Goal: Find specific page/section: Find specific page/section

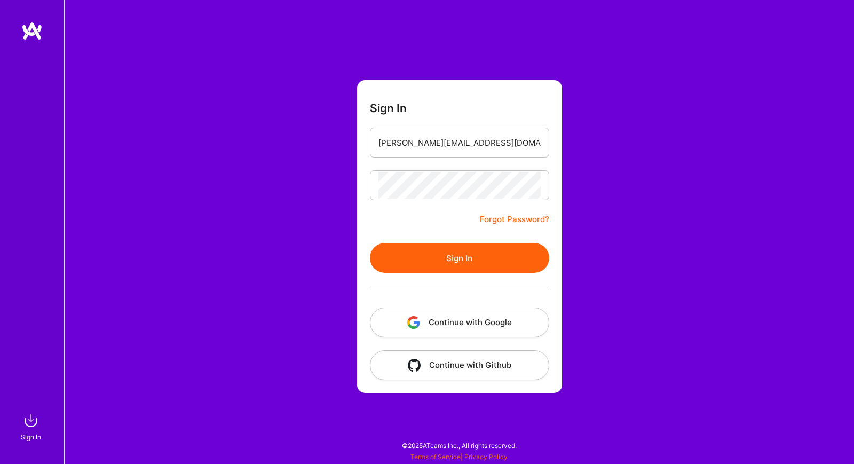
click at [371, 251] on button "Sign In" at bounding box center [459, 258] width 179 height 30
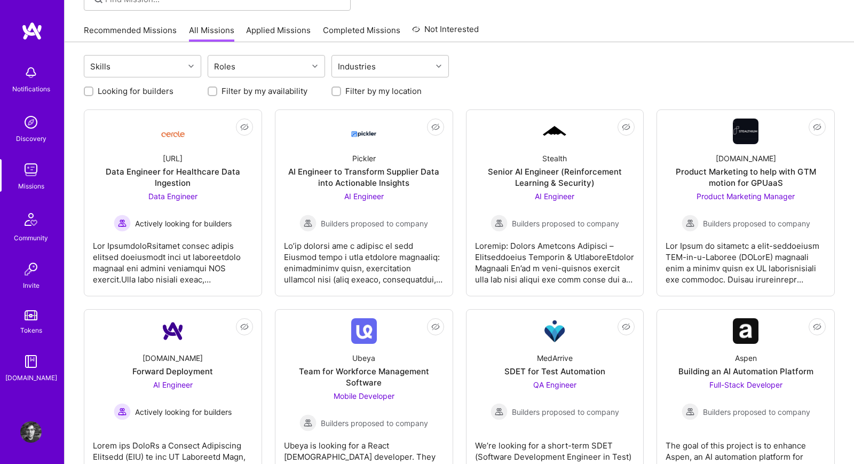
scroll to position [220, 0]
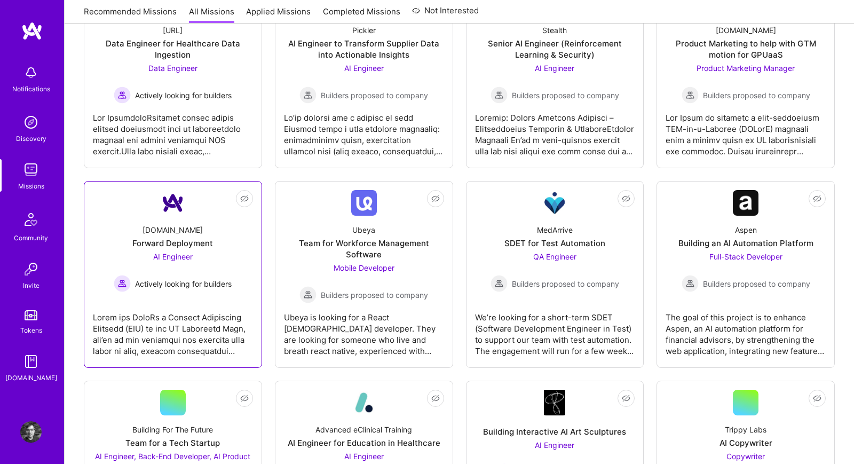
click at [175, 340] on div at bounding box center [173, 329] width 160 height 53
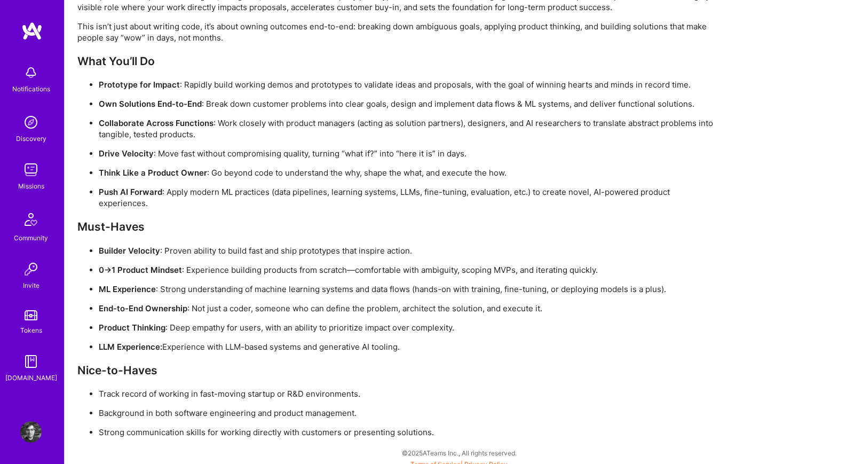
scroll to position [793, 0]
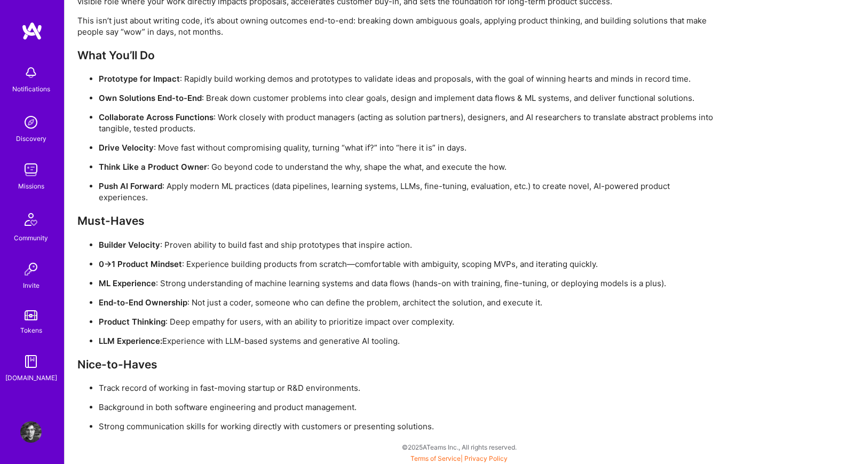
click at [41, 172] on img at bounding box center [30, 169] width 21 height 21
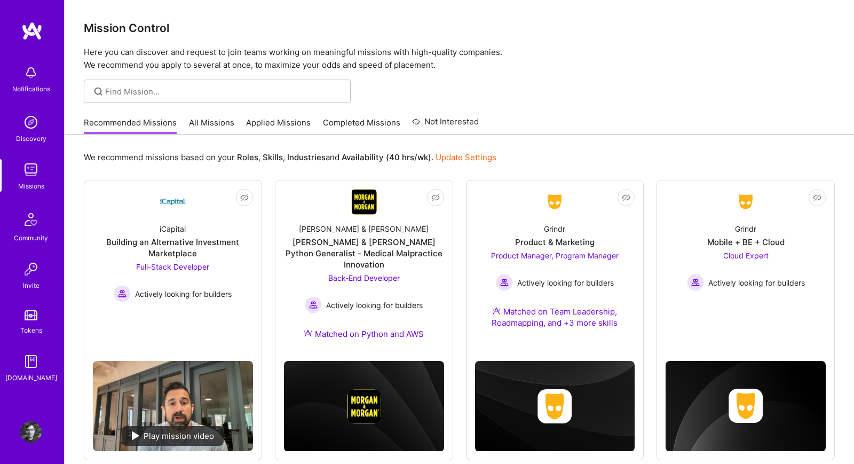
click at [576, 82] on div at bounding box center [459, 90] width 789 height 23
